Goal: Navigation & Orientation: Understand site structure

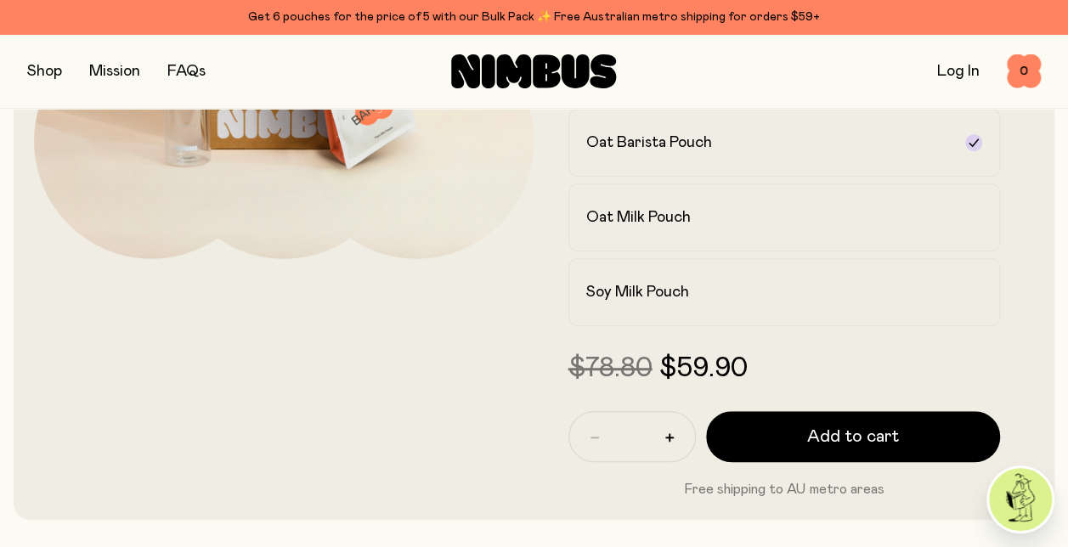
scroll to position [413, 0]
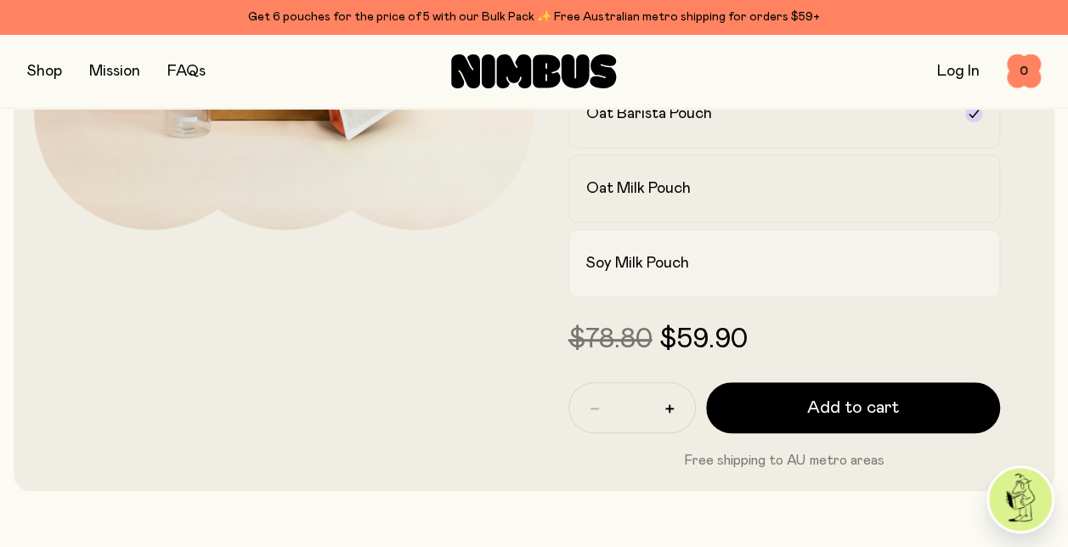
click at [758, 251] on label "Soy Milk Pouch" at bounding box center [784, 263] width 432 height 68
click at [882, 195] on div "Oat Milk Pouch" at bounding box center [769, 188] width 366 height 20
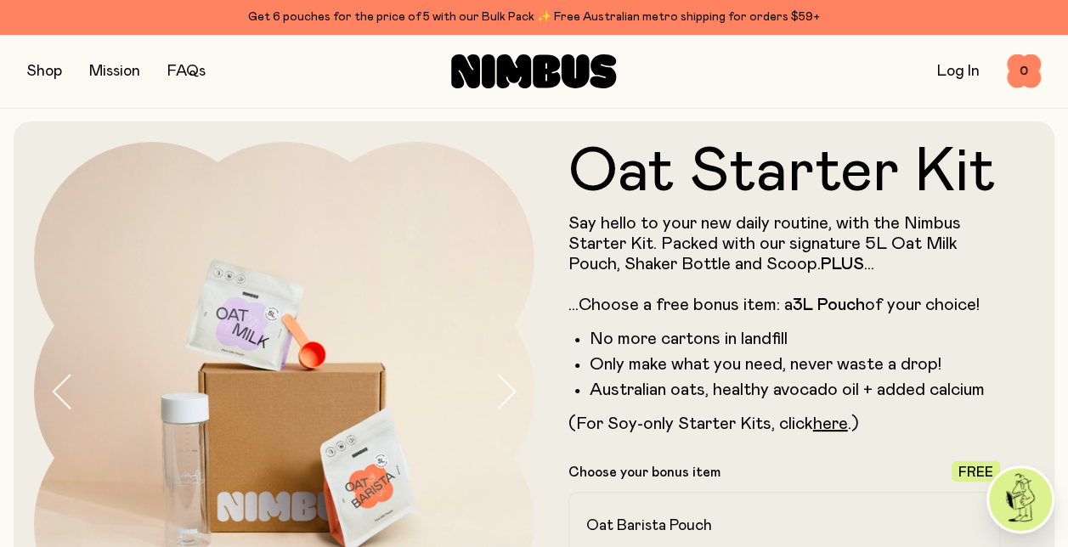
scroll to position [0, 0]
click at [121, 70] on link "Mission" at bounding box center [114, 71] width 51 height 15
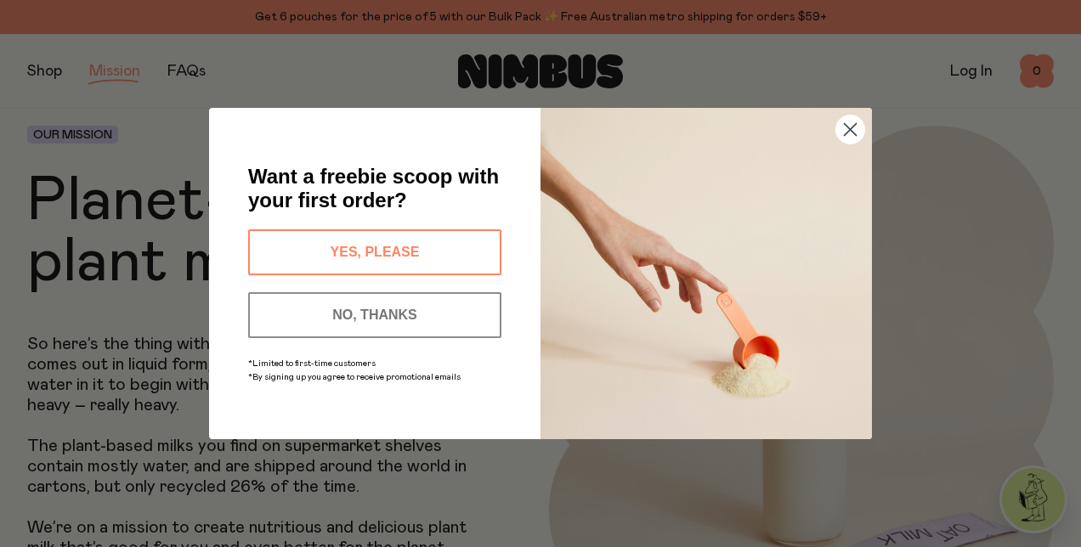
click at [847, 130] on circle "Close dialog" at bounding box center [850, 130] width 28 height 28
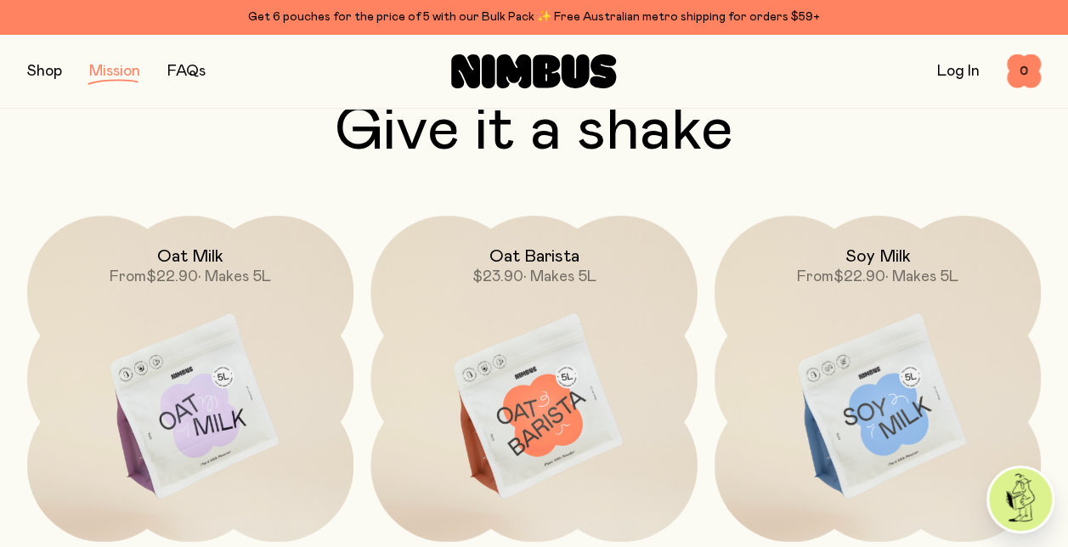
scroll to position [2294, 0]
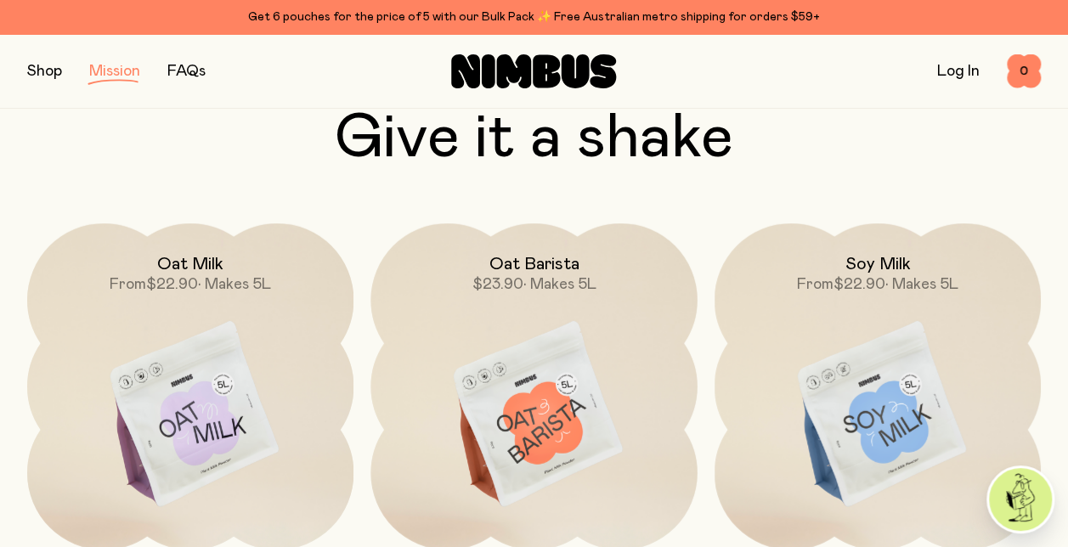
click at [722, 79] on div "Log In 0 0" at bounding box center [872, 71] width 338 height 34
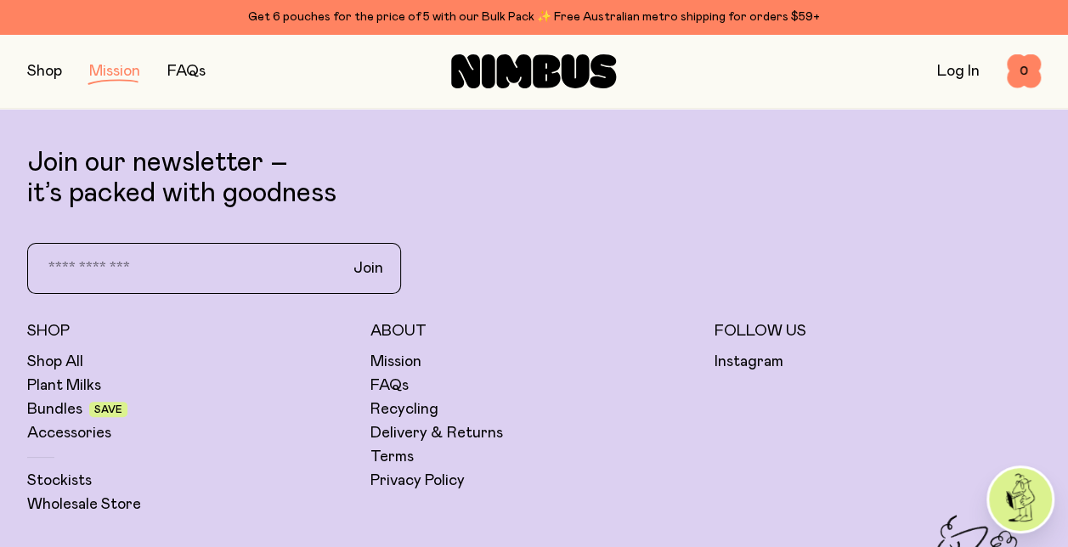
scroll to position [3235, 0]
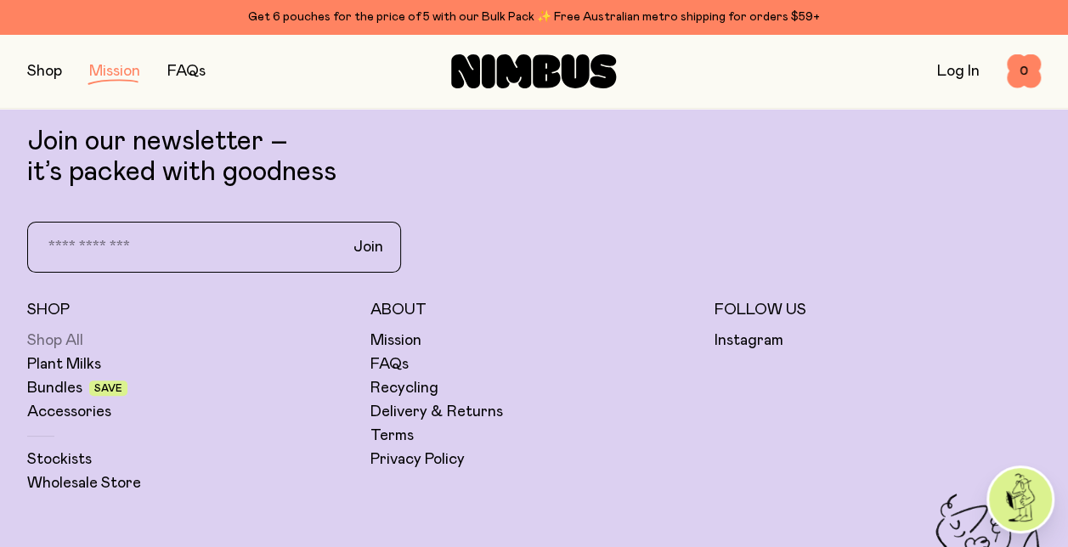
click at [65, 341] on link "Shop All" at bounding box center [55, 340] width 56 height 20
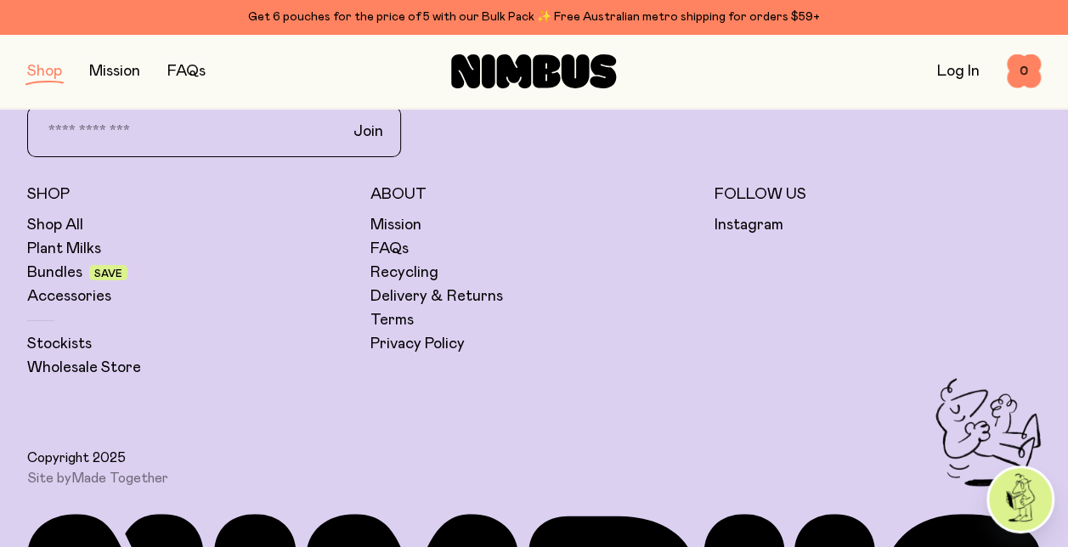
scroll to position [3113, 0]
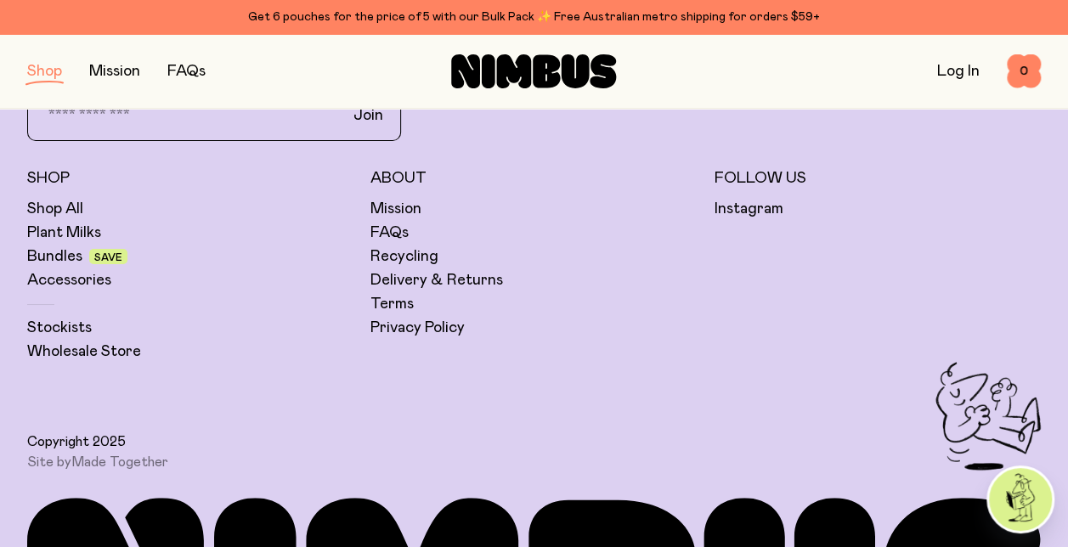
drag, startPoint x: 1073, startPoint y: 533, endPoint x: 719, endPoint y: 451, distance: 363.7
click at [719, 451] on div "Copyright 2025 Site by Made Together" at bounding box center [533, 416] width 1013 height 109
click at [60, 228] on link "Plant Milks" at bounding box center [64, 233] width 74 height 20
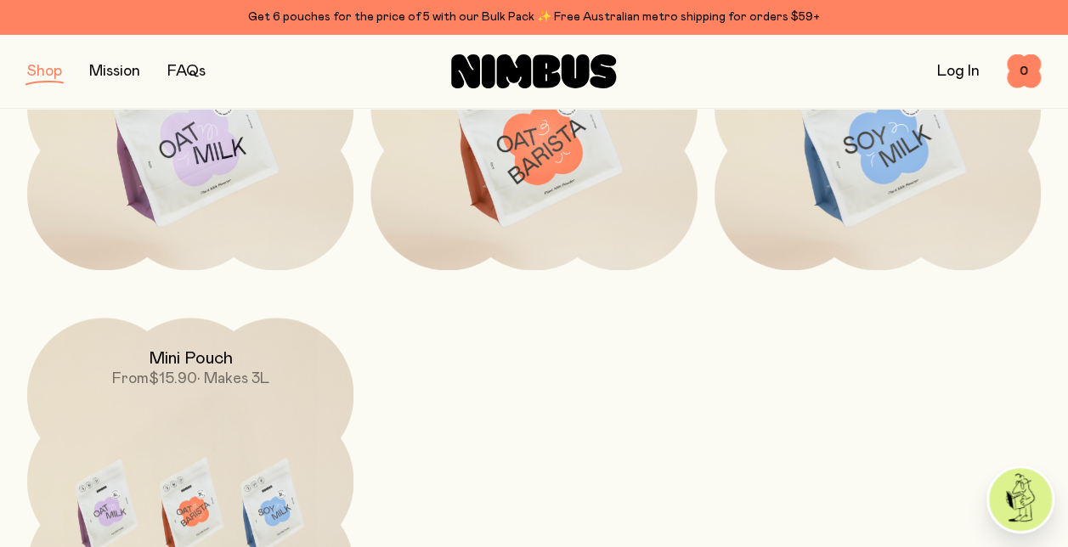
scroll to position [416, 0]
click at [114, 75] on link "Mission" at bounding box center [114, 71] width 51 height 15
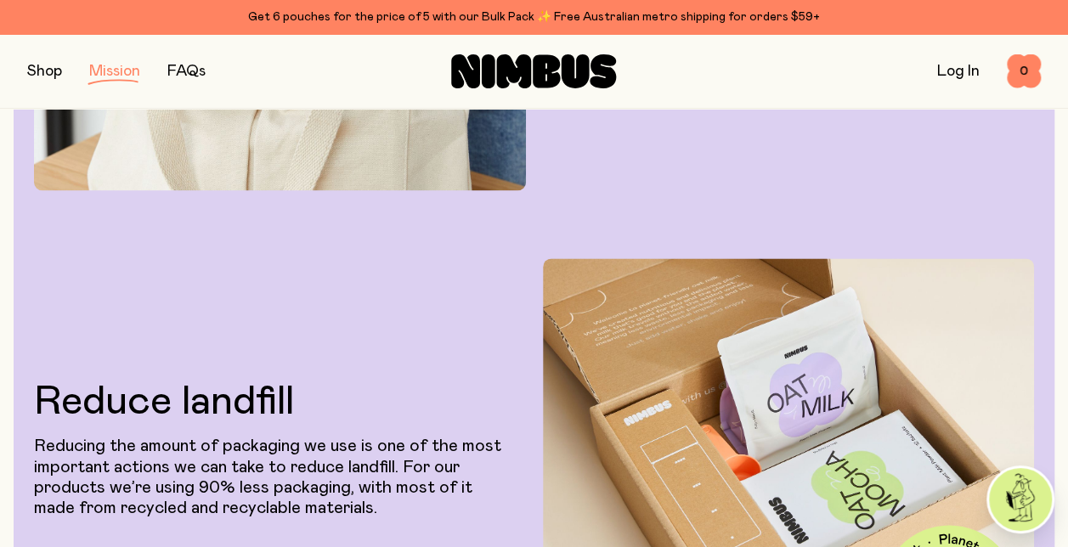
scroll to position [670, 0]
